Goal: Task Accomplishment & Management: Manage account settings

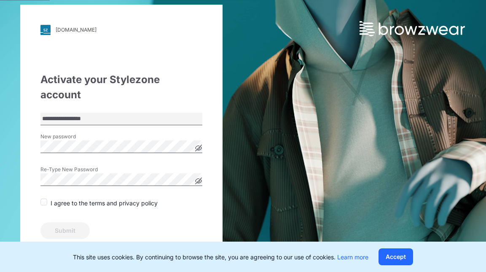
click at [198, 145] on icon at bounding box center [199, 148] width 6 height 6
click at [42, 199] on span at bounding box center [43, 202] width 7 height 7
click at [196, 178] on icon at bounding box center [199, 181] width 6 height 6
click at [75, 222] on button "Submit" at bounding box center [64, 230] width 49 height 17
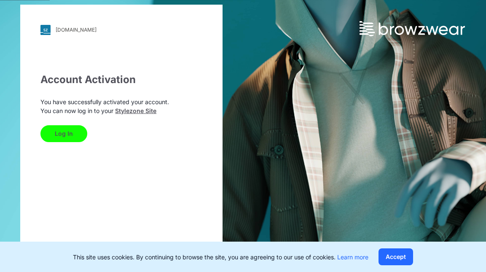
click at [75, 138] on button "Log In" at bounding box center [63, 133] width 47 height 17
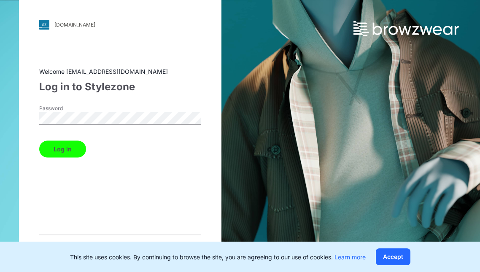
click at [39, 140] on button "Log in" at bounding box center [62, 148] width 47 height 17
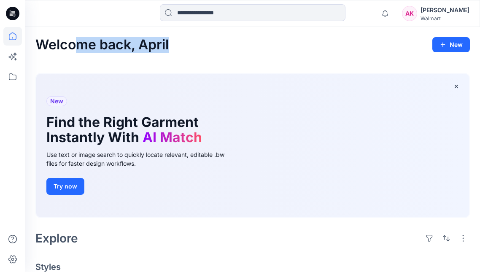
drag, startPoint x: 90, startPoint y: 54, endPoint x: 240, endPoint y: 52, distance: 150.2
drag, startPoint x: 240, startPoint y: 52, endPoint x: 162, endPoint y: 60, distance: 78.9
